Goal: Task Accomplishment & Management: Use online tool/utility

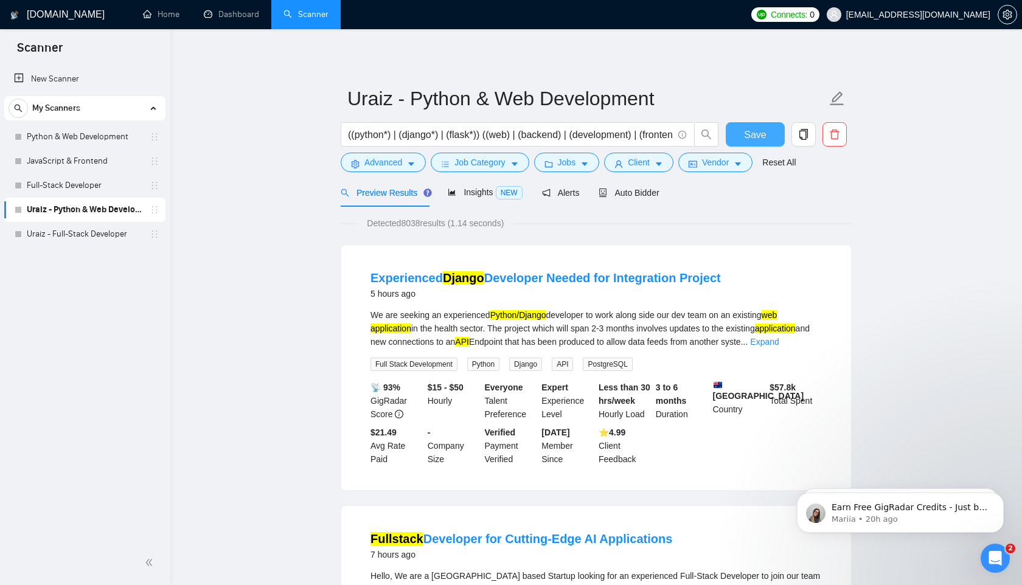
click at [511, 141] on button "Save" at bounding box center [755, 134] width 59 height 24
click at [637, 190] on span "Auto Bidder" at bounding box center [629, 193] width 60 height 10
